Goal: Task Accomplishment & Management: Manage account settings

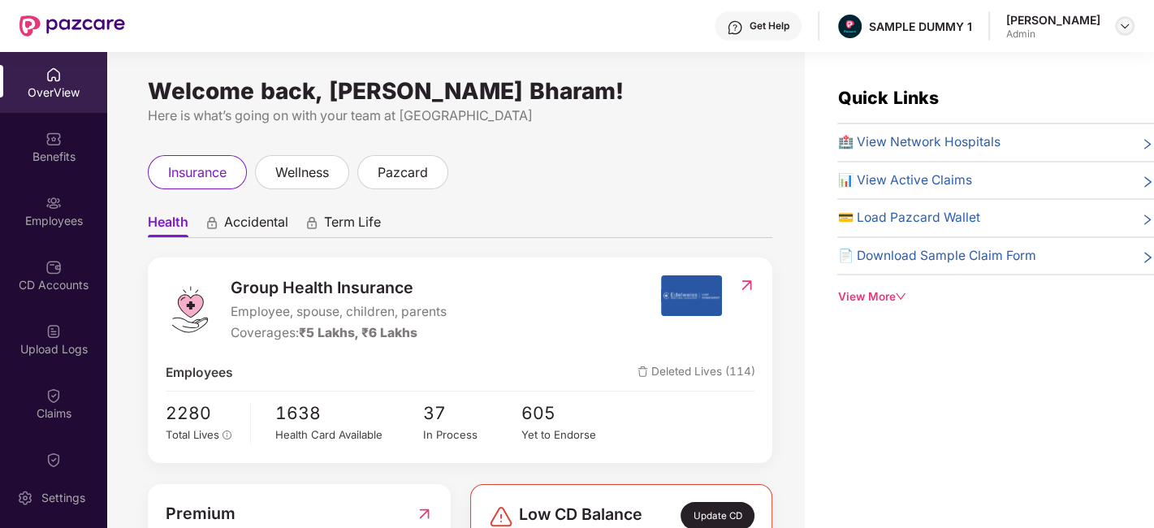
click at [1129, 22] on img at bounding box center [1124, 25] width 13 height 13
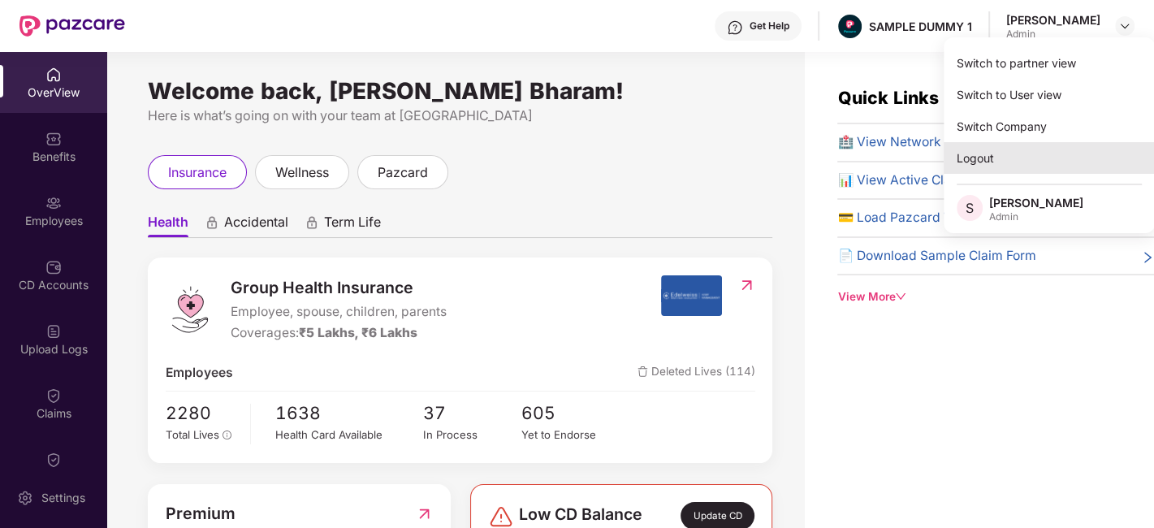
drag, startPoint x: 1001, startPoint y: 174, endPoint x: 1000, endPoint y: 152, distance: 22.0
click at [1000, 152] on div "Switch to partner view Switch to User view Switch Company Logout S [PERSON_NAME…" at bounding box center [1049, 135] width 211 height 196
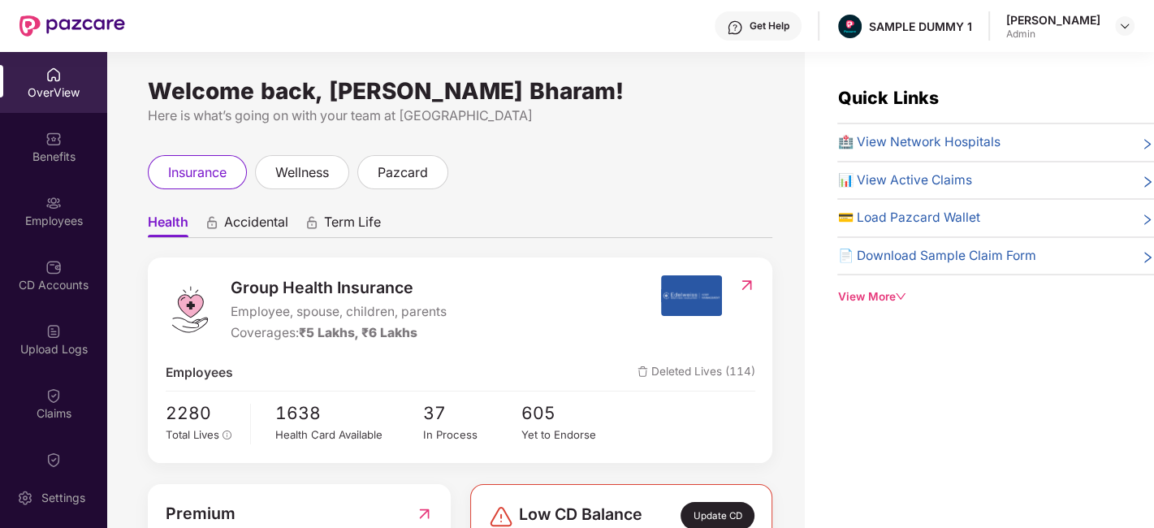
click at [1000, 152] on span "🏥 View Network Hospitals" at bounding box center [918, 142] width 162 height 20
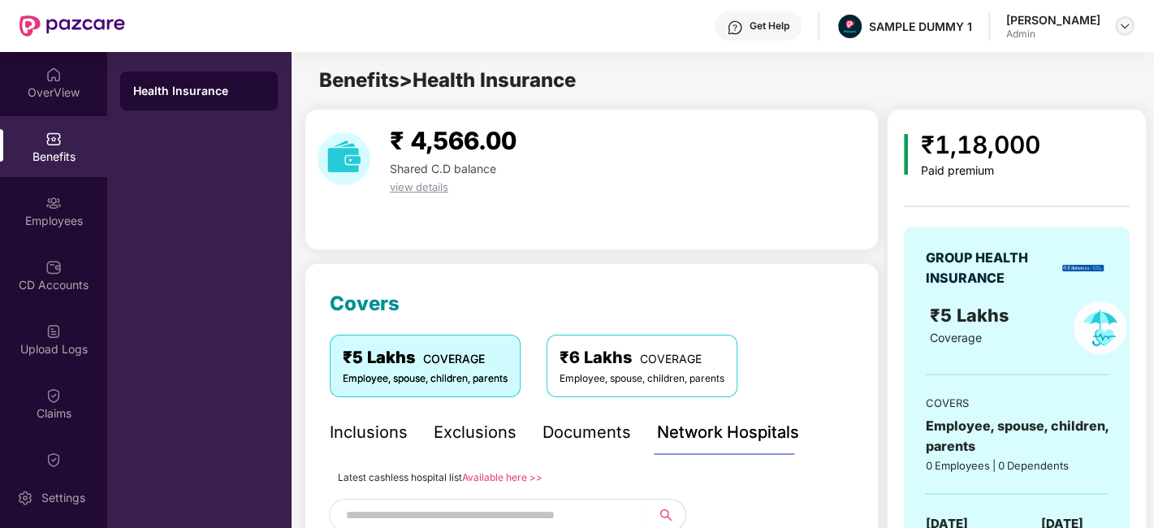
click at [1127, 24] on img at bounding box center [1124, 25] width 13 height 13
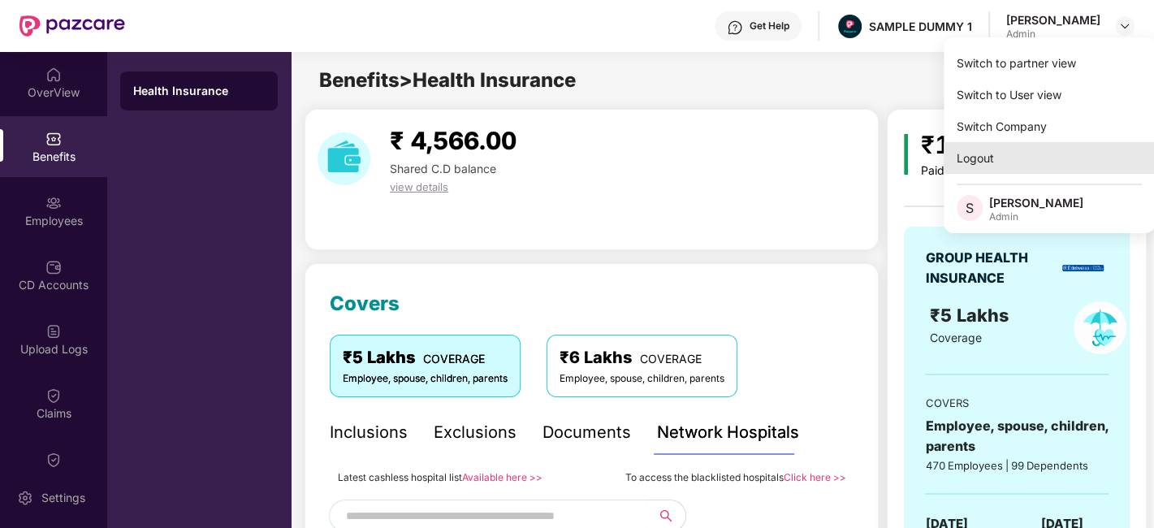
click at [1030, 145] on div "Logout" at bounding box center [1049, 158] width 211 height 32
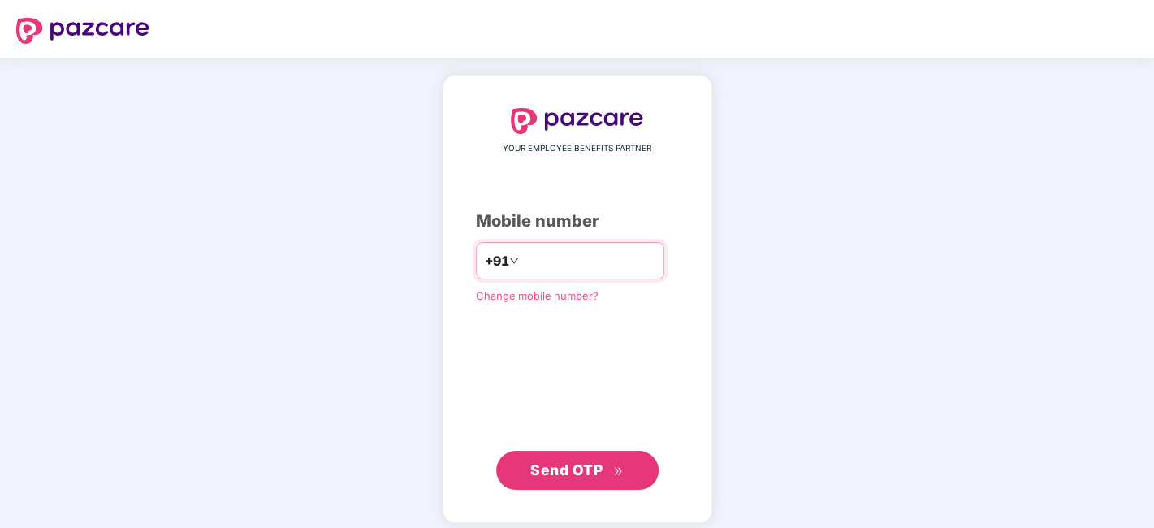
click at [543, 262] on input "number" at bounding box center [588, 261] width 133 height 26
type input "**********"
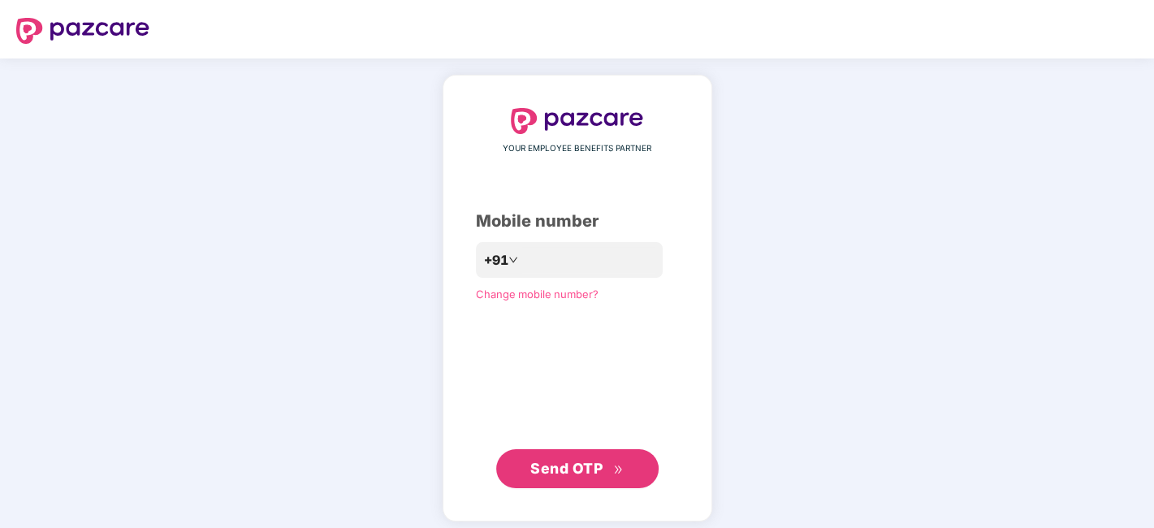
click at [578, 462] on span "Send OTP" at bounding box center [566, 468] width 72 height 17
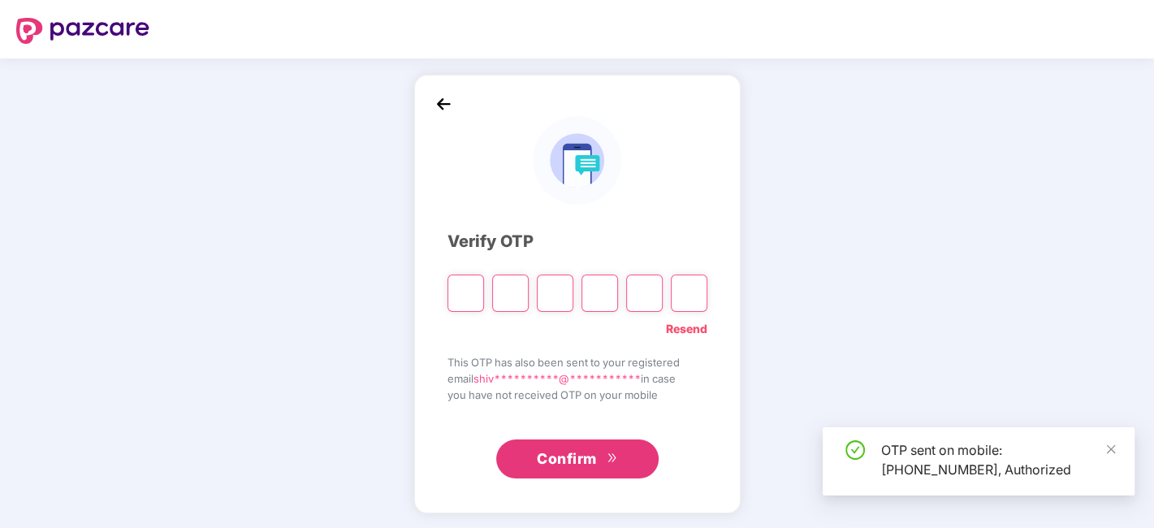
click at [469, 286] on input "Please enter verification code. Digit 1" at bounding box center [466, 293] width 37 height 37
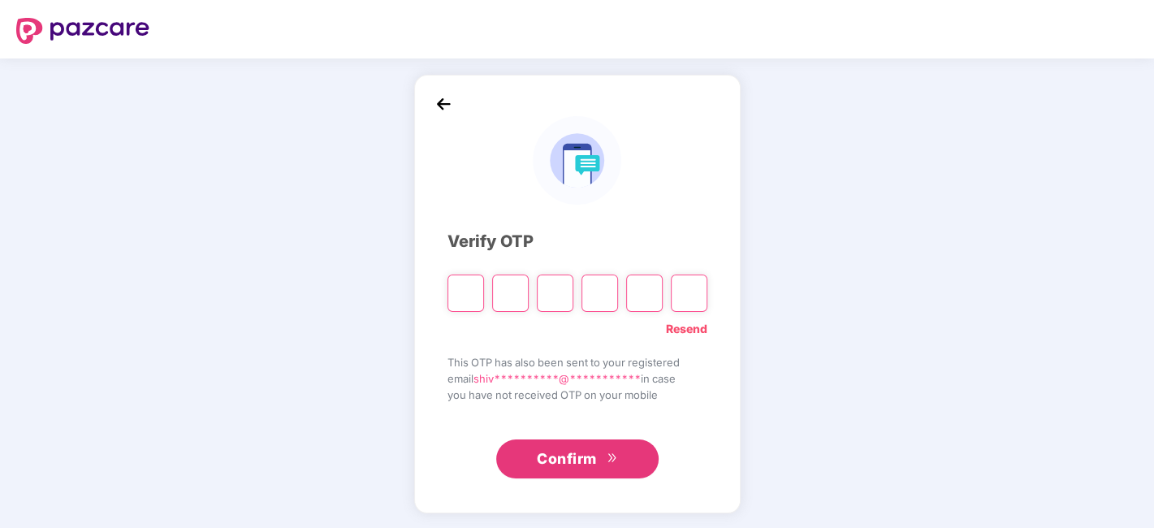
type input "*"
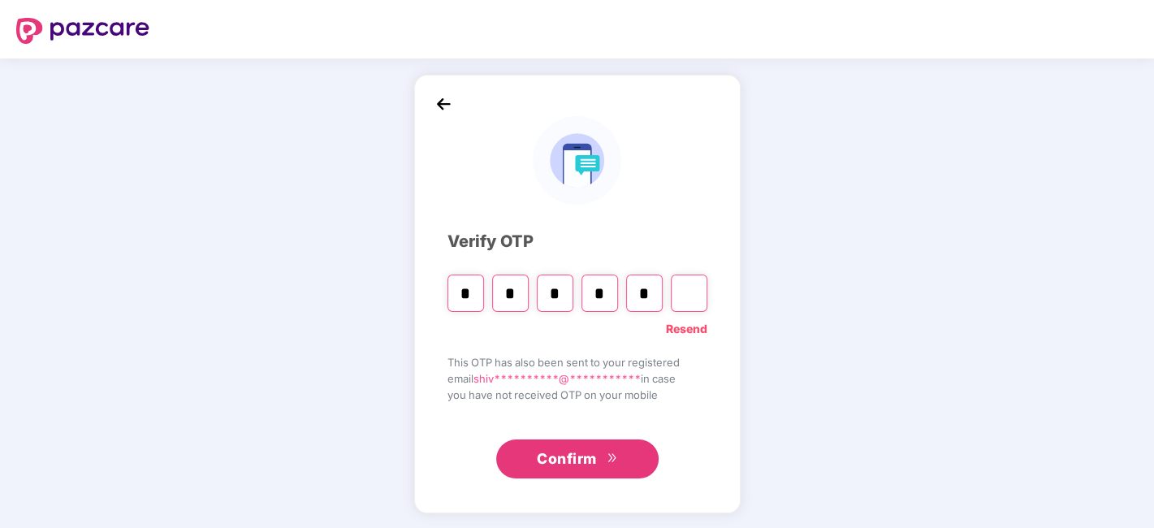
type input "*"
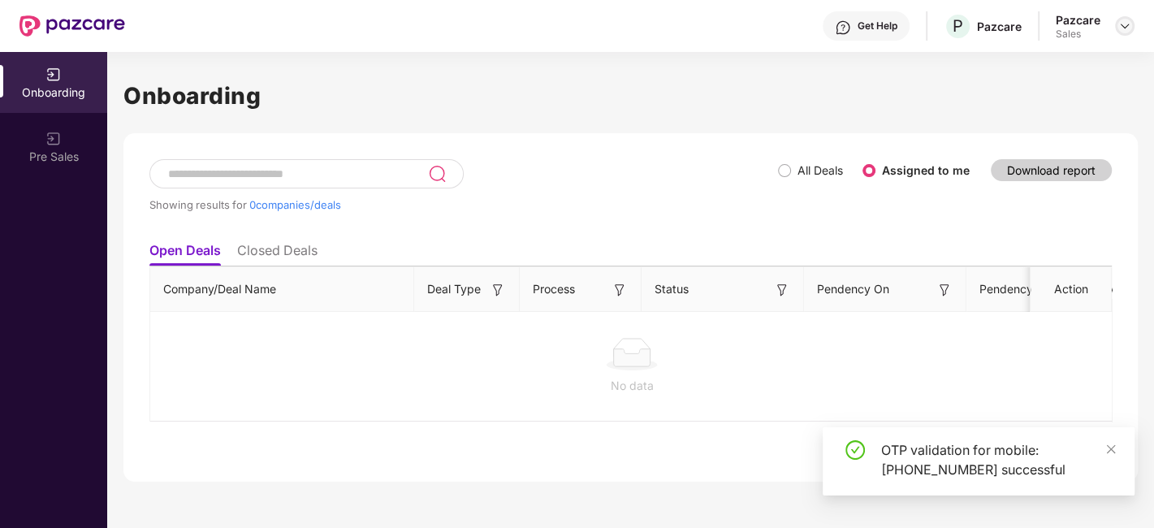
click at [1121, 27] on img at bounding box center [1124, 25] width 13 height 13
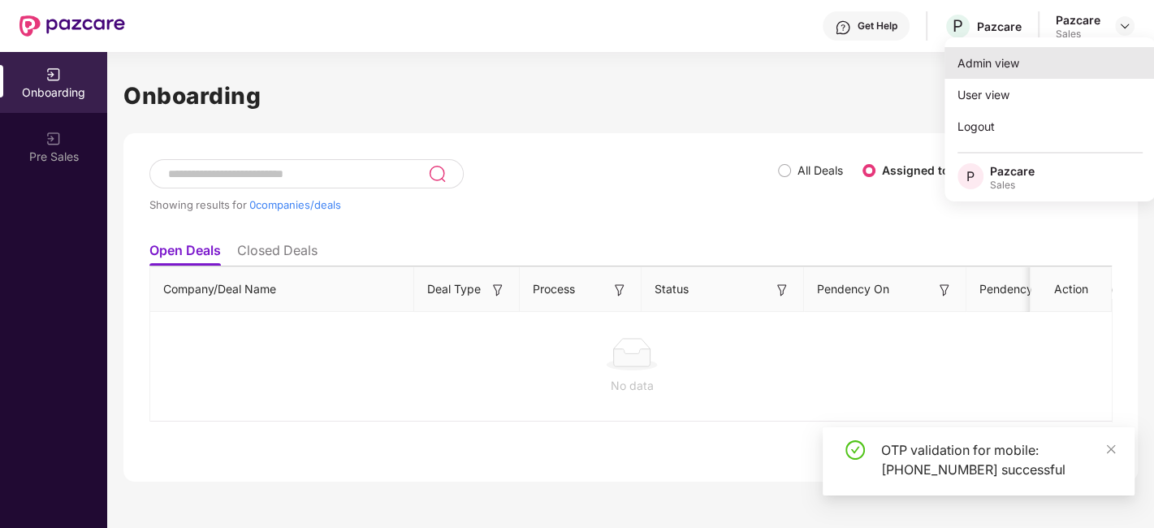
click at [1044, 61] on div "Admin view" at bounding box center [1050, 63] width 211 height 32
